Goal: Download file/media

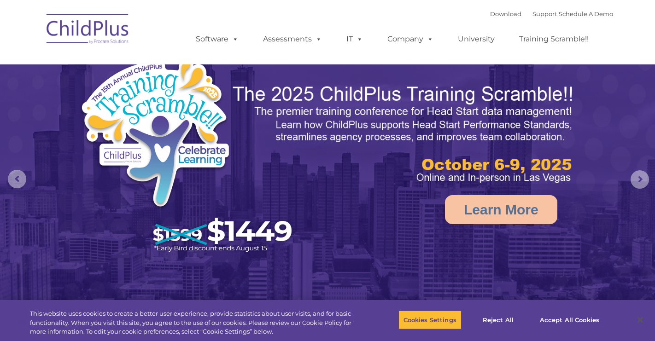
select select "MEDIUM"
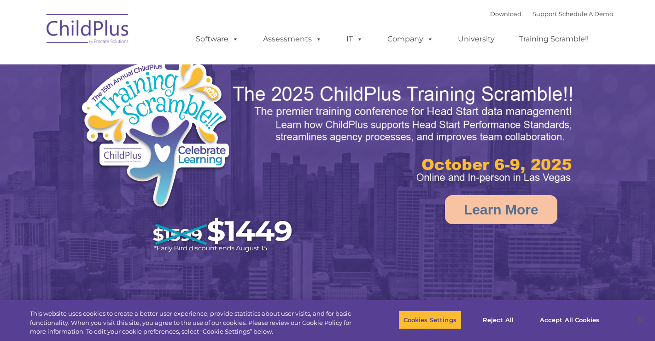
select select "MEDIUM"
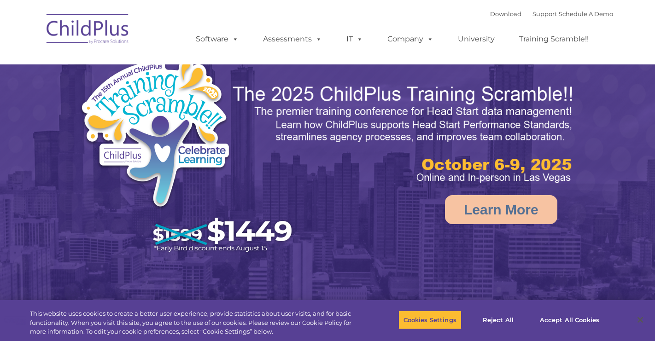
select select "MEDIUM"
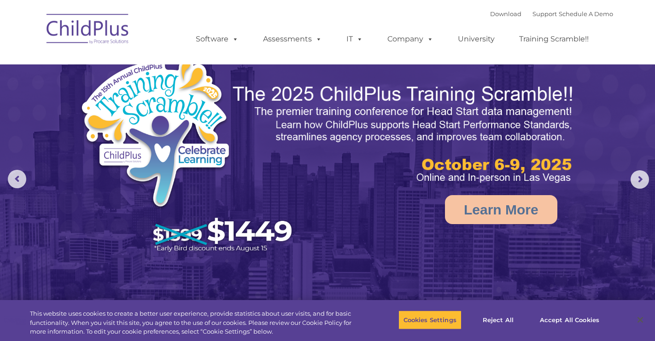
click at [92, 32] on img at bounding box center [88, 30] width 92 height 46
select select "MEDIUM"
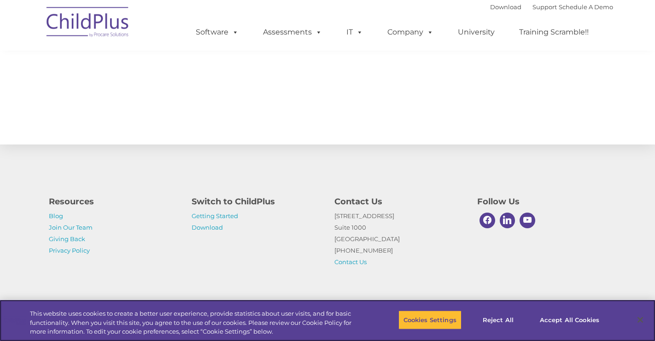
scroll to position [1016, 0]
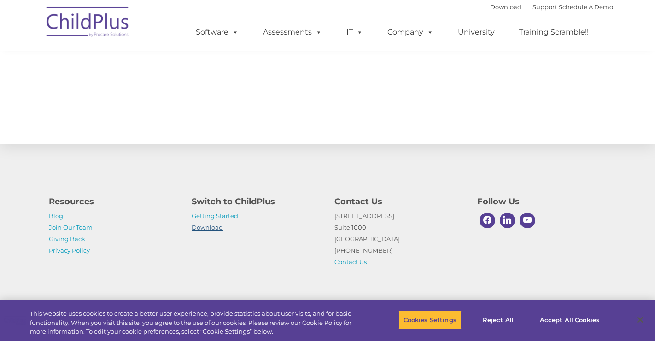
click at [218, 226] on link "Download" at bounding box center [207, 227] width 31 height 7
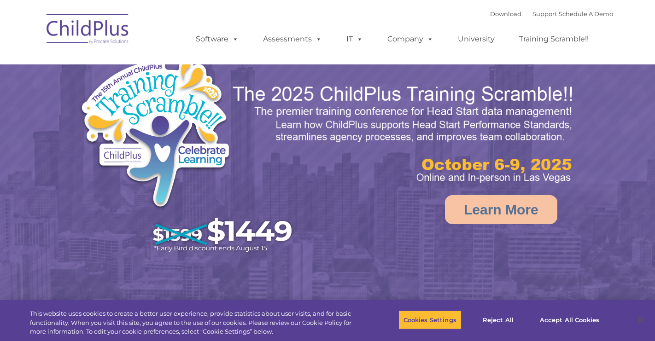
select select "MEDIUM"
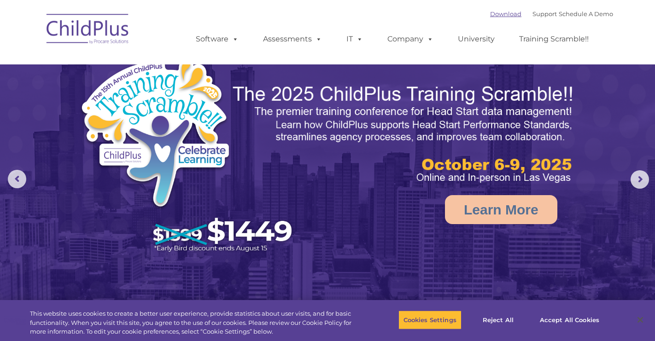
click at [495, 15] on link "Download" at bounding box center [505, 13] width 31 height 7
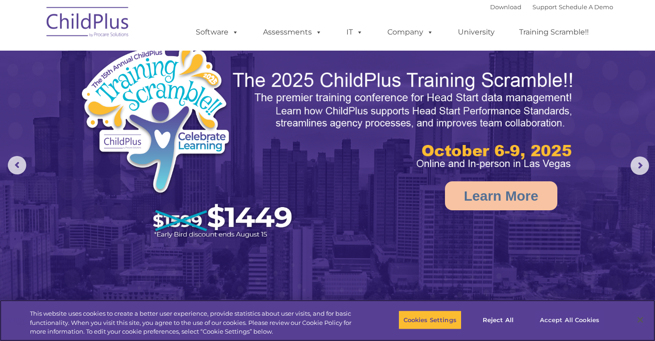
click at [557, 319] on button "Accept All Cookies" at bounding box center [570, 319] width 70 height 19
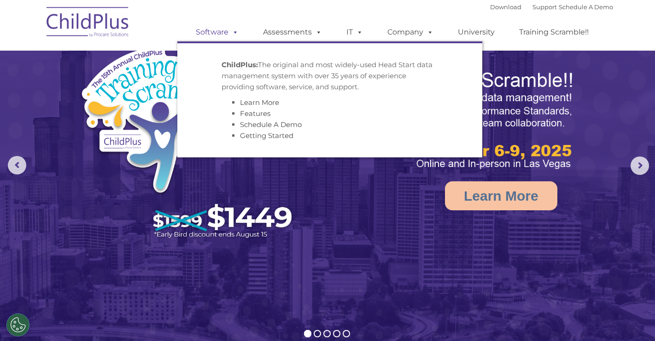
click at [224, 36] on link "Software" at bounding box center [217, 32] width 61 height 18
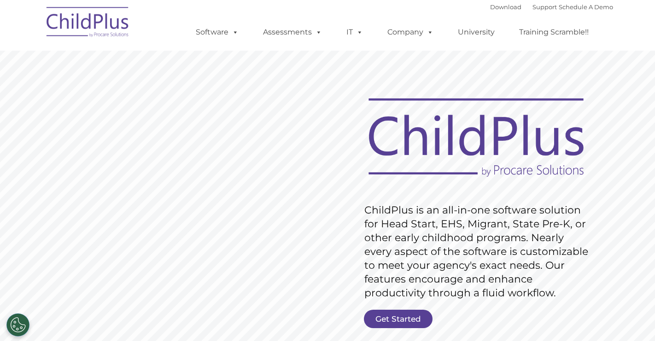
click at [518, 7] on font "Download Support | Schedule A Demo" at bounding box center [551, 6] width 123 height 7
click at [532, 6] on link "Support" at bounding box center [544, 6] width 24 height 7
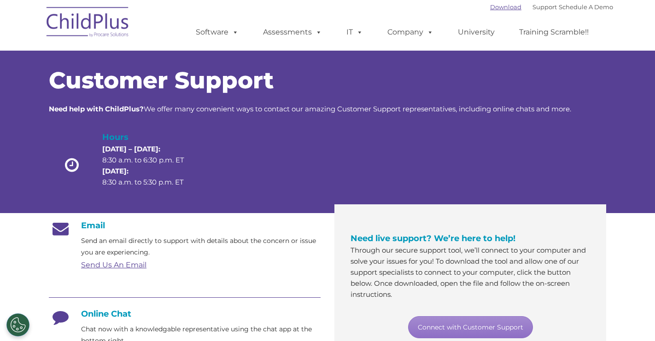
click at [498, 6] on link "Download" at bounding box center [505, 6] width 31 height 7
